Goal: Check status: Check status

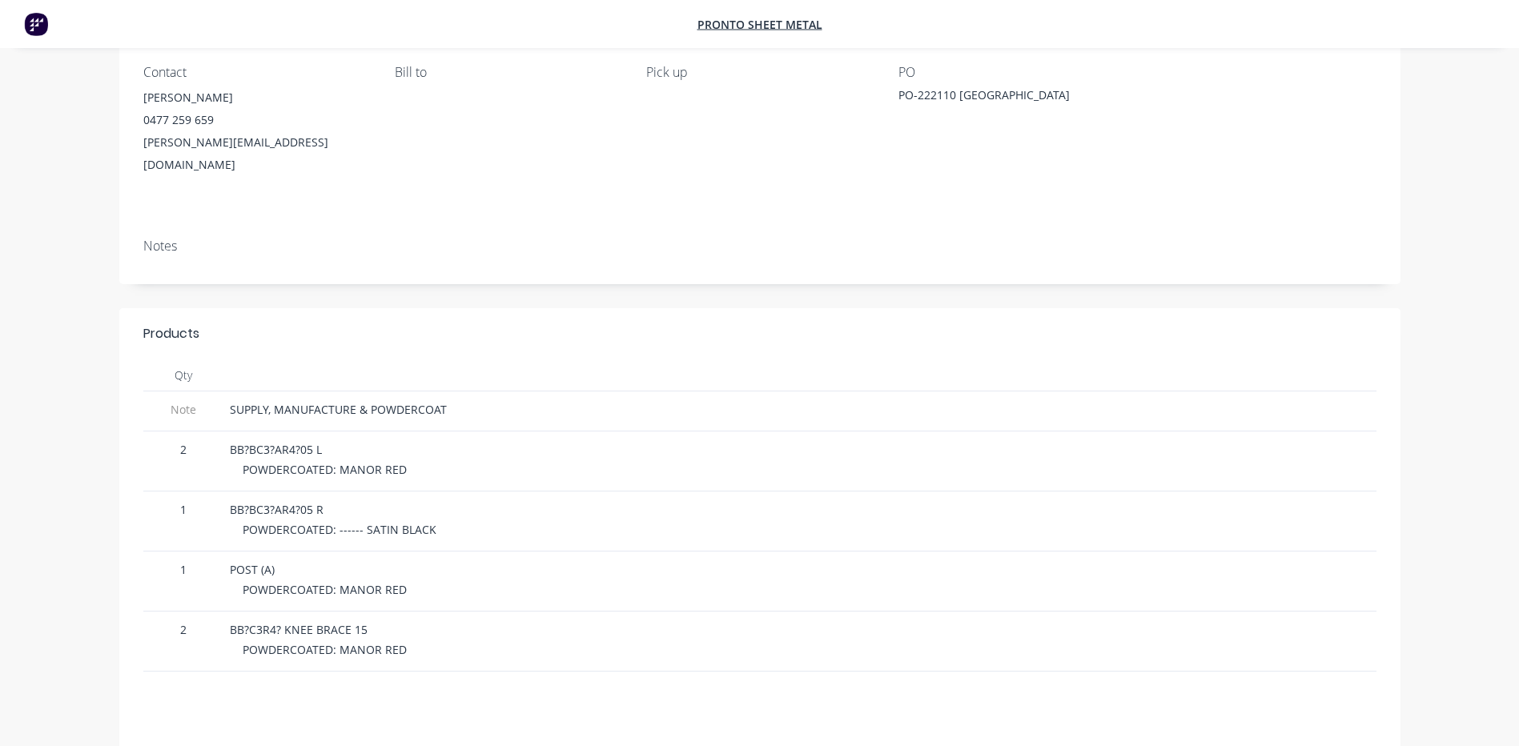
scroll to position [240, 0]
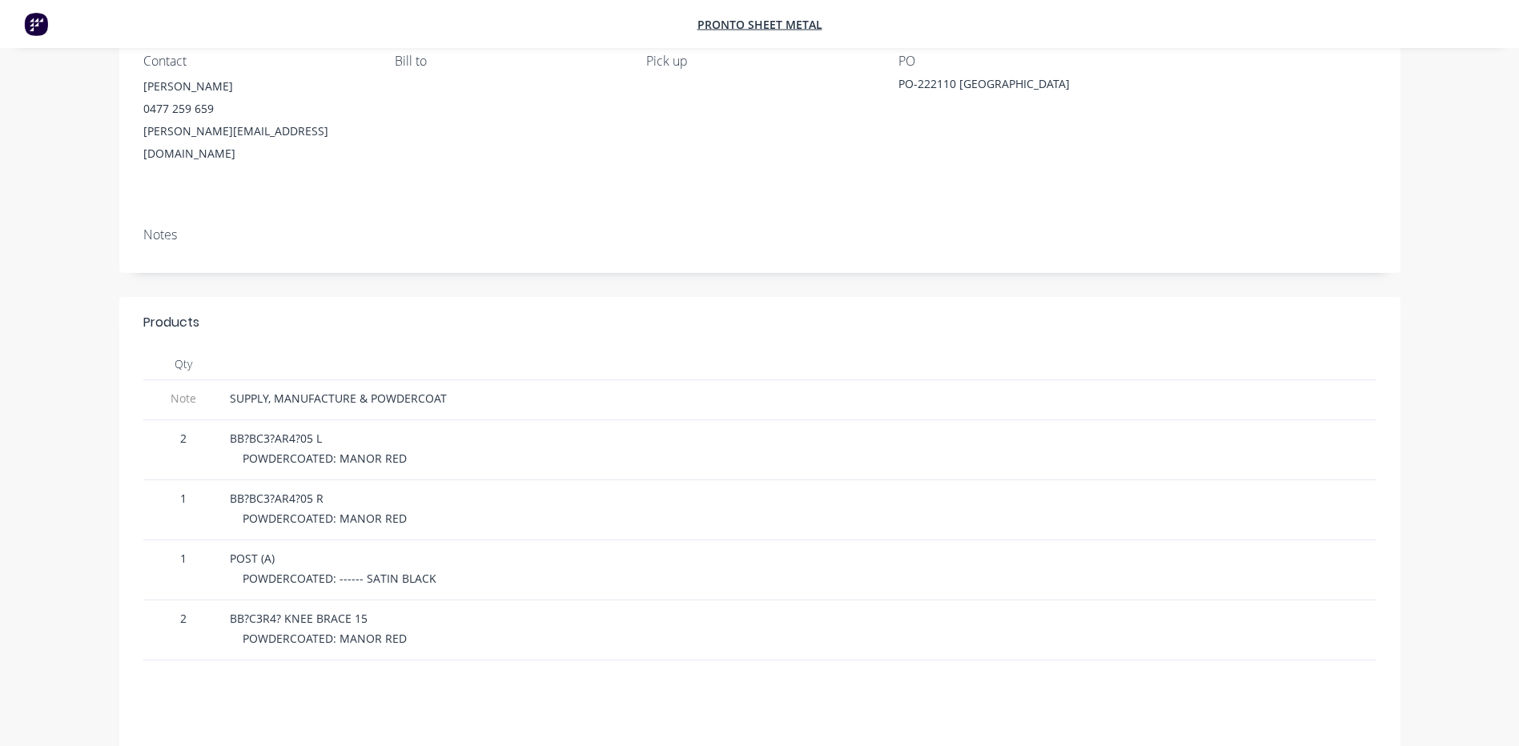
scroll to position [160, 0]
